Goal: Complete application form

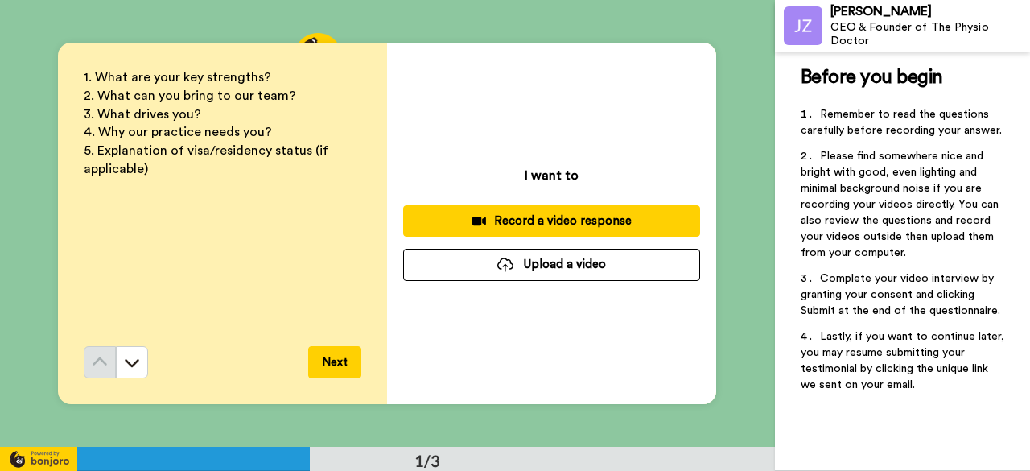
click at [541, 263] on button "Upload a video" at bounding box center [551, 264] width 297 height 31
click at [479, 260] on button "Upload a video" at bounding box center [551, 264] width 297 height 31
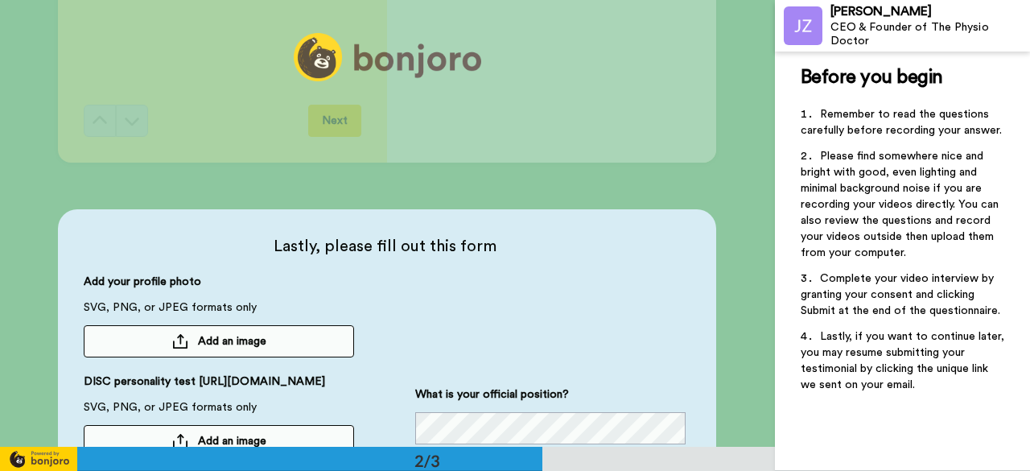
scroll to position [322, 0]
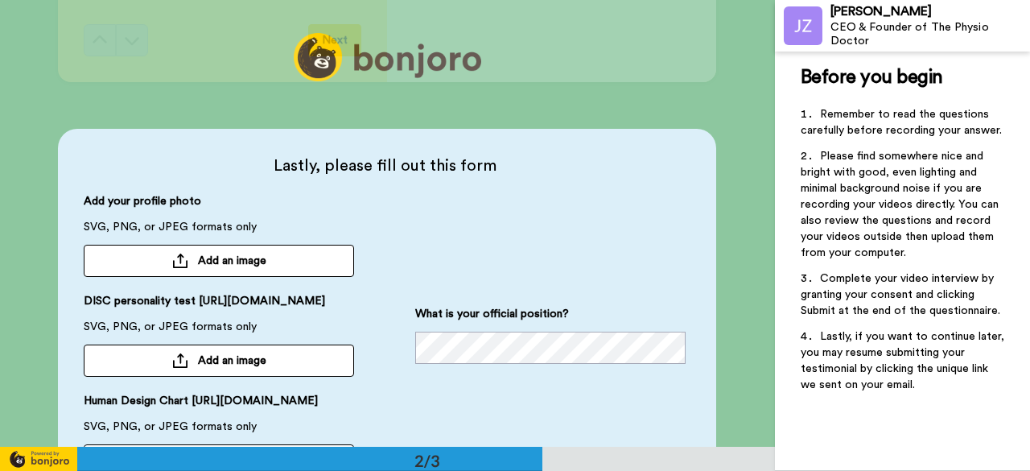
drag, startPoint x: 464, startPoint y: 240, endPoint x: 274, endPoint y: 104, distance: 233.6
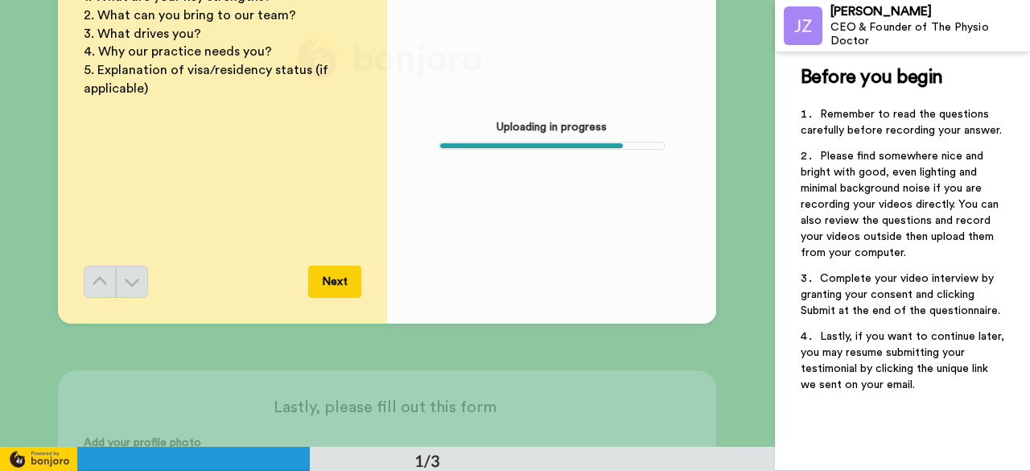
scroll to position [0, 0]
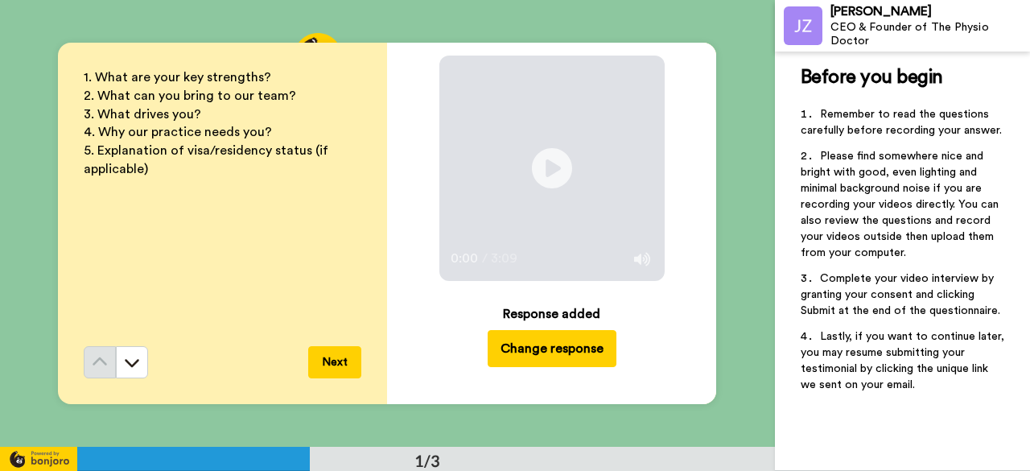
click at [337, 364] on button "Next" at bounding box center [334, 362] width 53 height 32
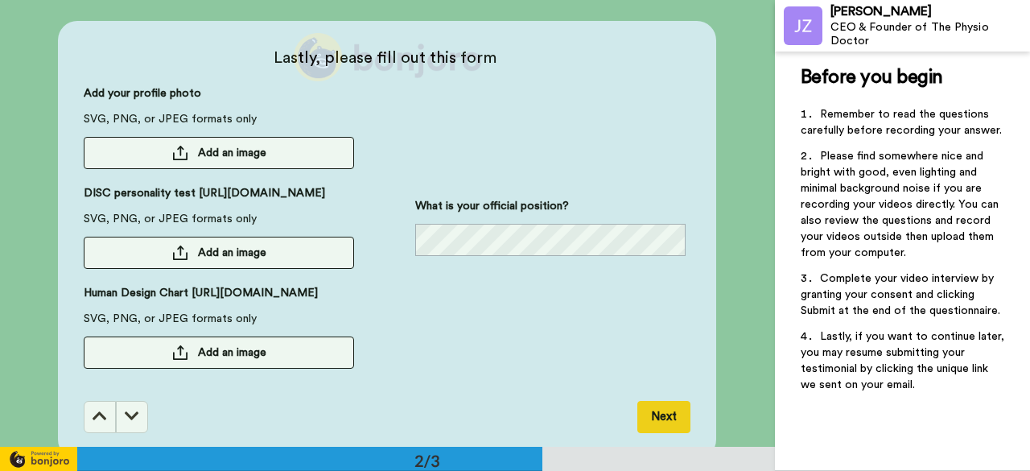
scroll to position [459, 0]
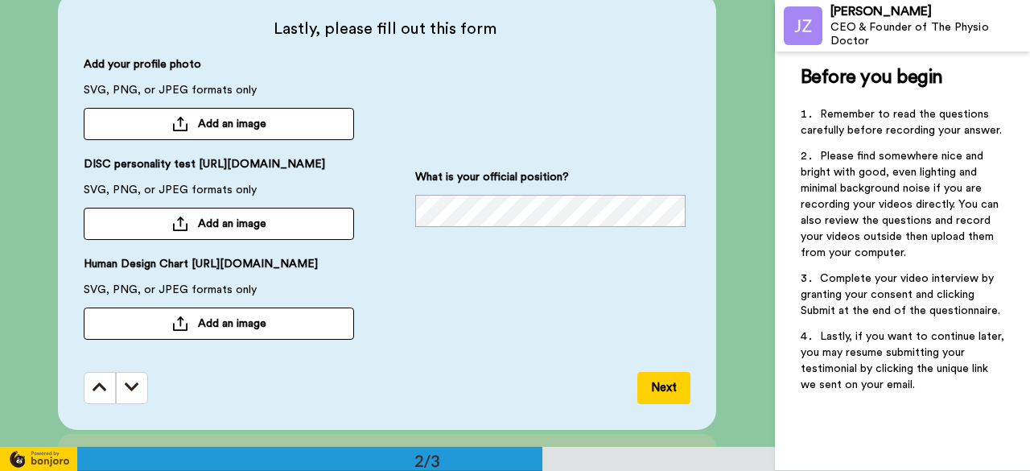
click at [288, 118] on button "Add an image" at bounding box center [219, 124] width 270 height 32
click at [186, 117] on button "Add an image" at bounding box center [219, 124] width 270 height 32
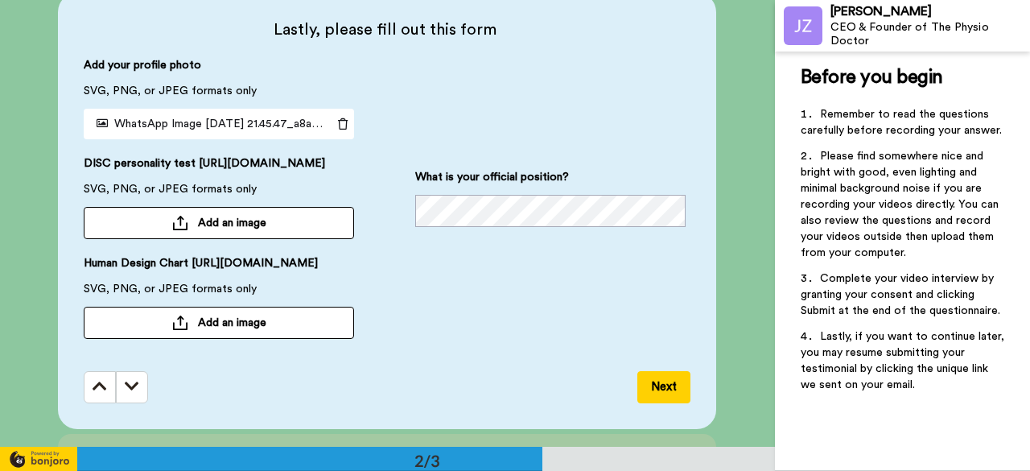
drag, startPoint x: 310, startPoint y: 173, endPoint x: 77, endPoint y: 155, distance: 233.3
click at [77, 155] on div "Lastly, please fill out this form Add your profile photo SVG, PNG, or JPEG form…" at bounding box center [387, 211] width 658 height 436
copy span "DISC personality test [URL][DOMAIN_NAME]"
